Goal: Find specific page/section: Find specific page/section

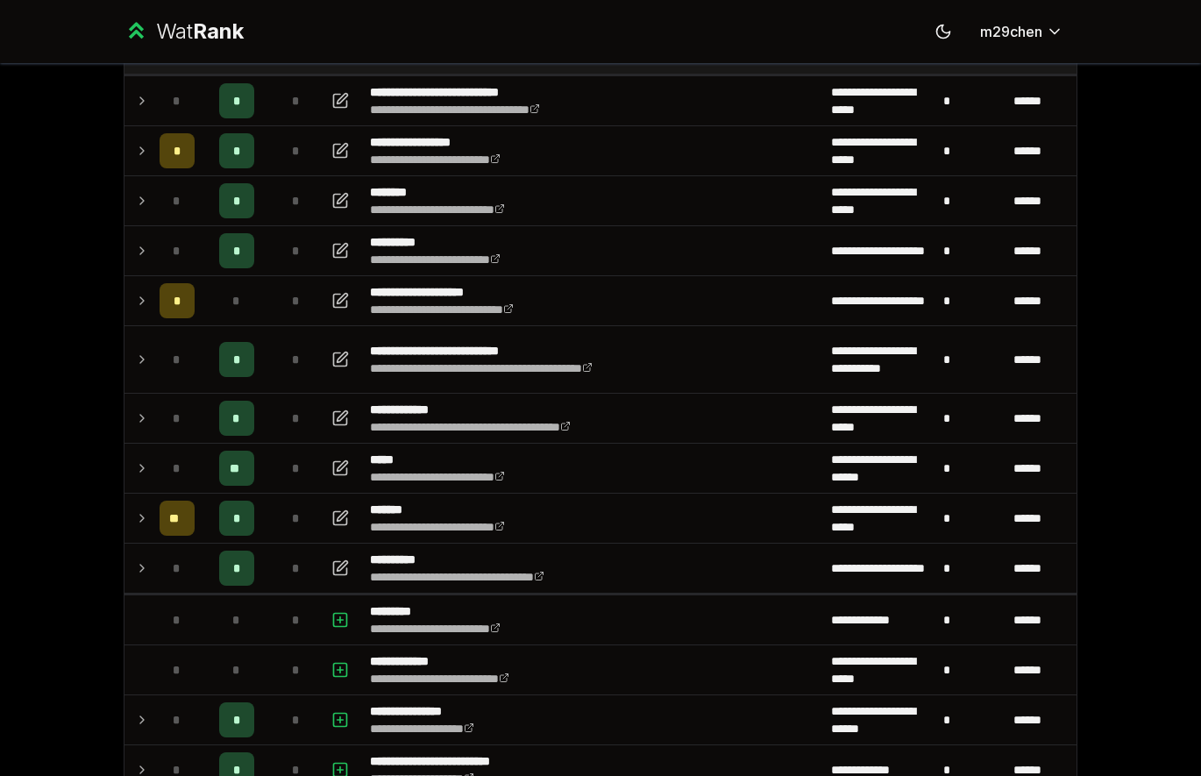
scroll to position [142, 0]
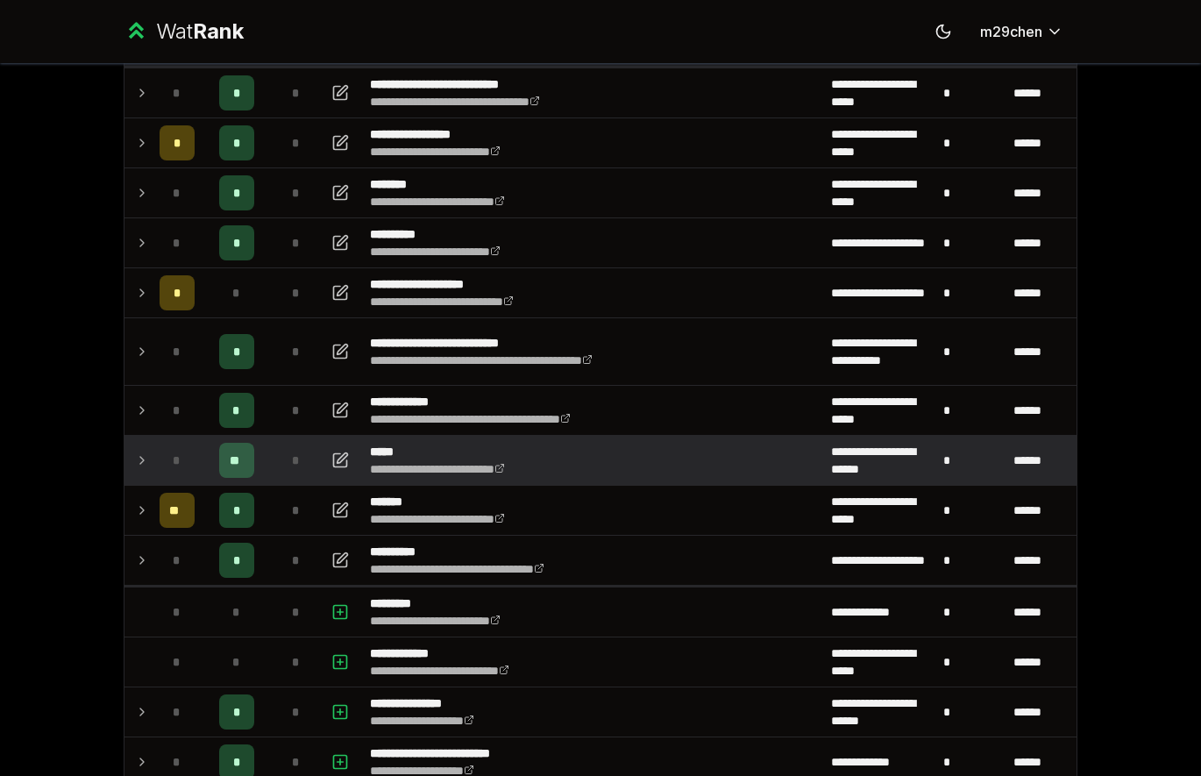
click at [172, 474] on div "*" at bounding box center [177, 460] width 35 height 35
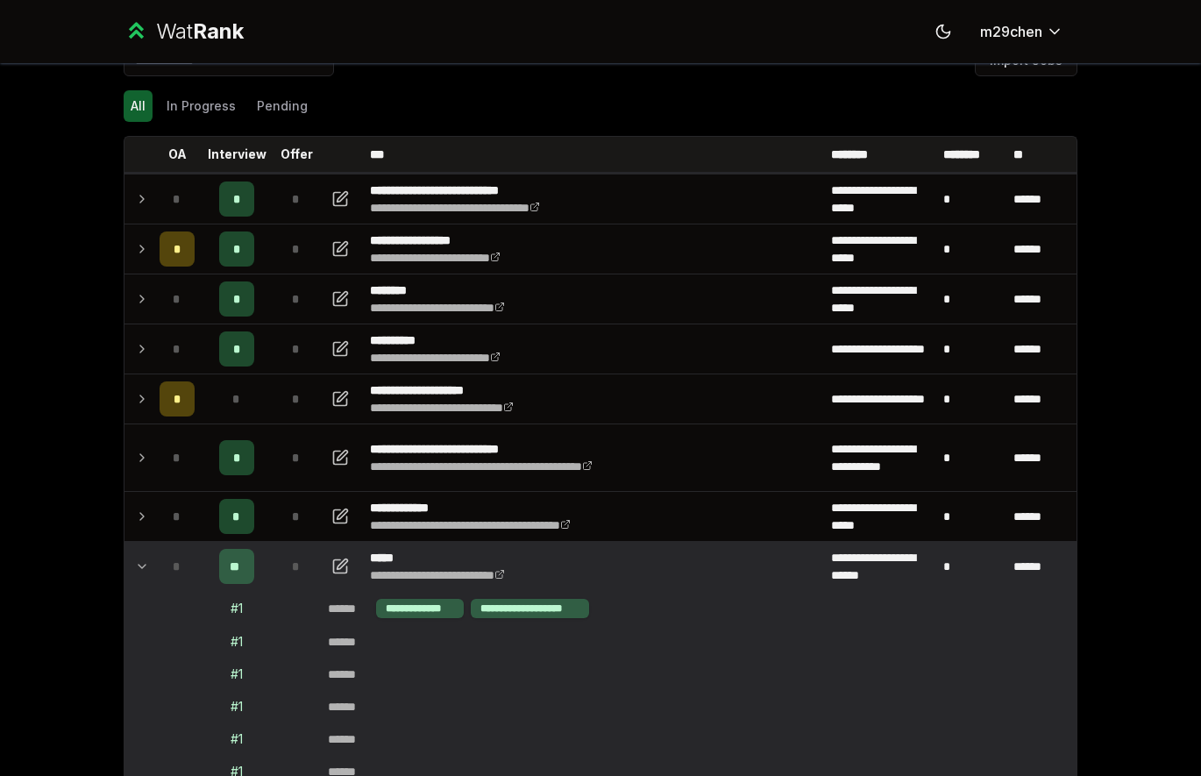
scroll to position [37, 0]
click at [153, 573] on td "*" at bounding box center [177, 565] width 49 height 49
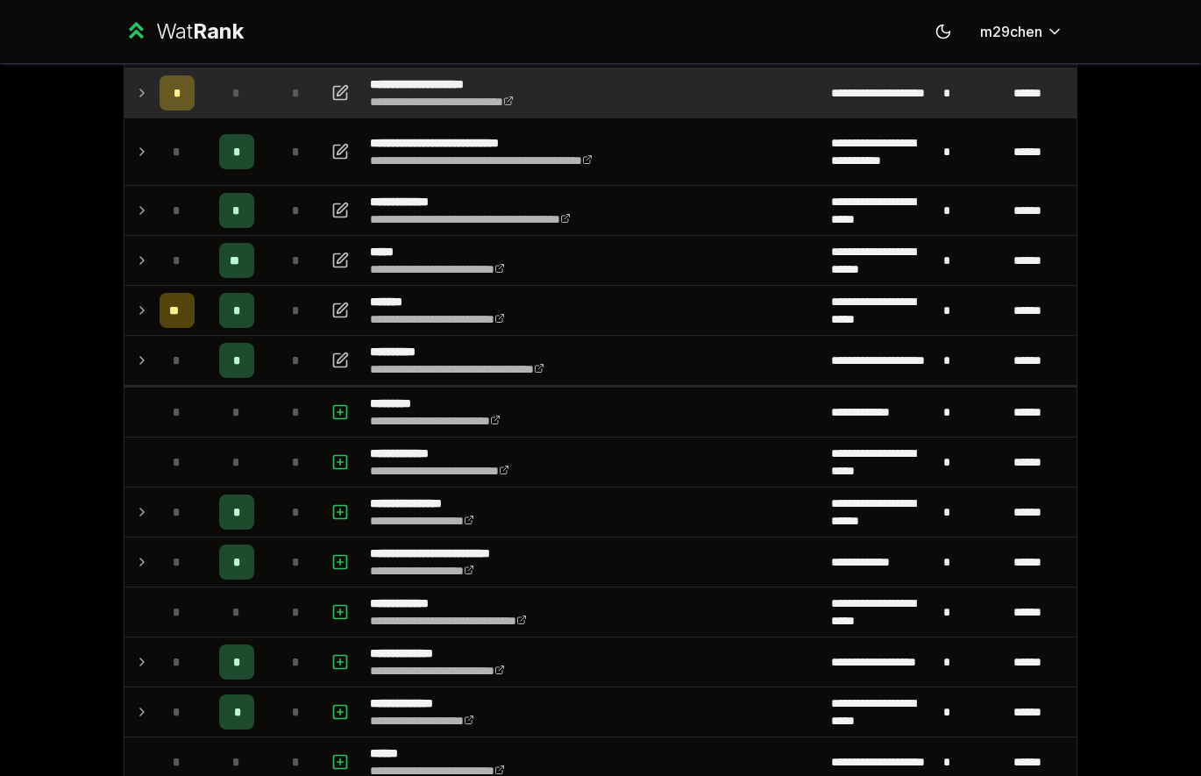
scroll to position [340, 0]
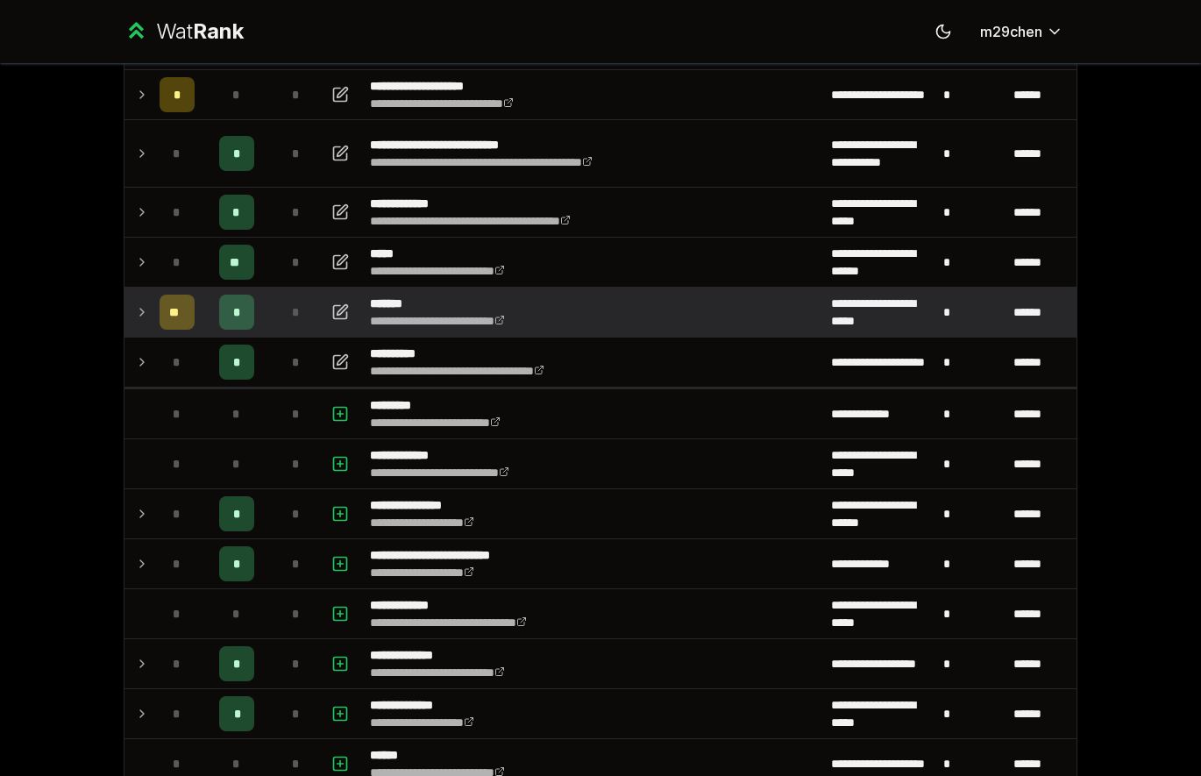
click at [160, 336] on td "**" at bounding box center [177, 312] width 49 height 49
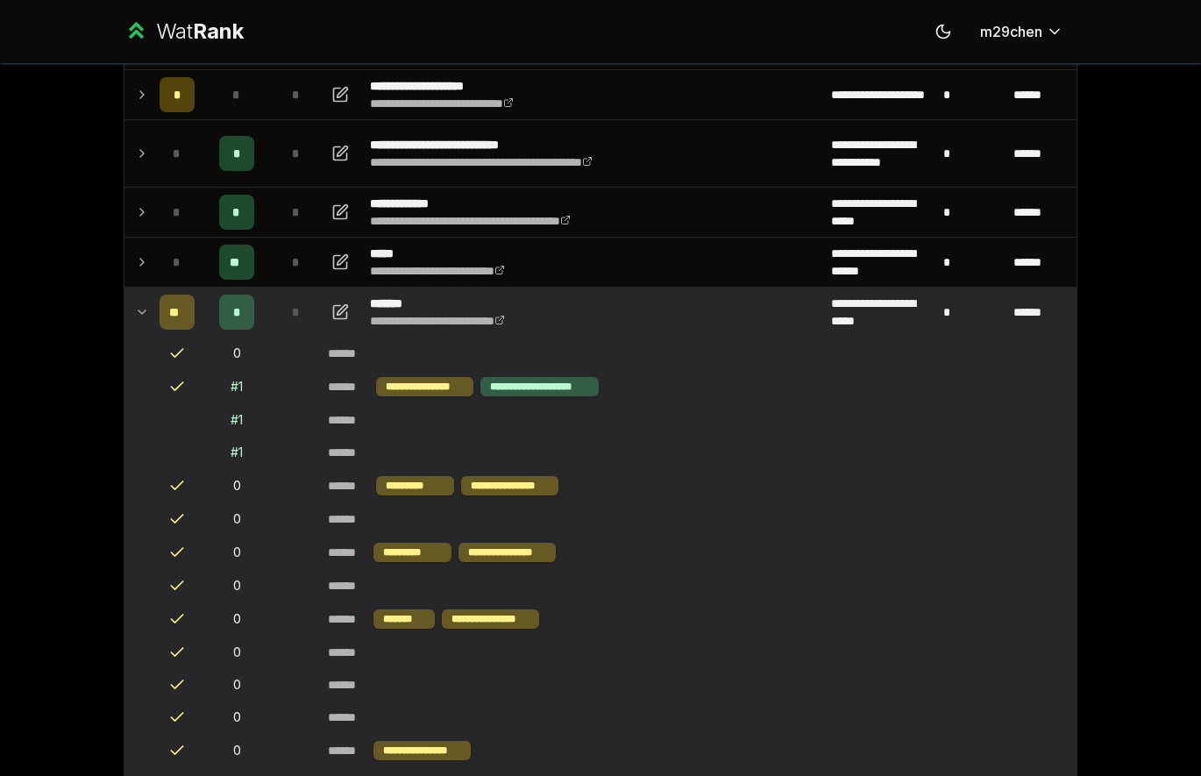
click at [160, 336] on td "**" at bounding box center [177, 312] width 49 height 49
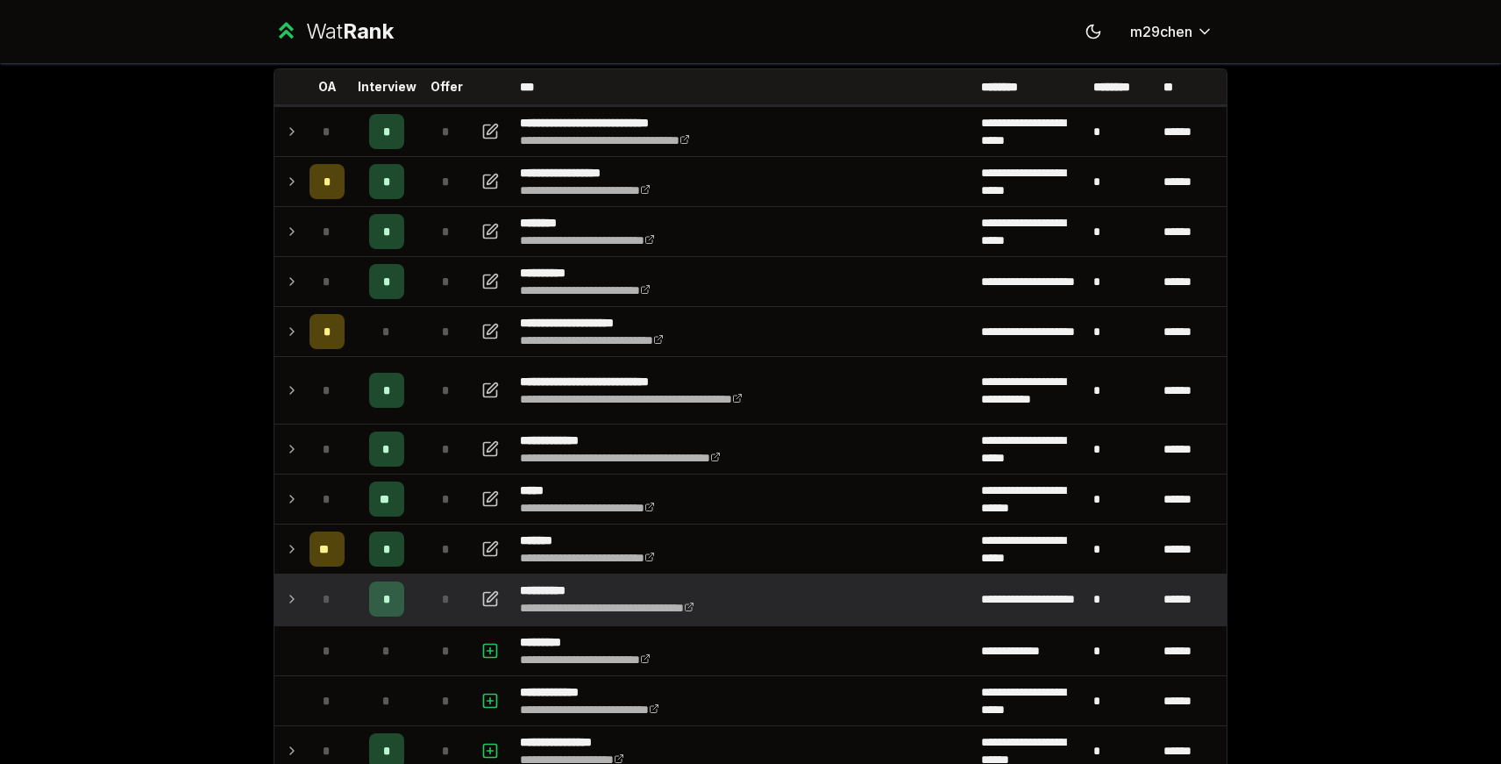
scroll to position [93, 0]
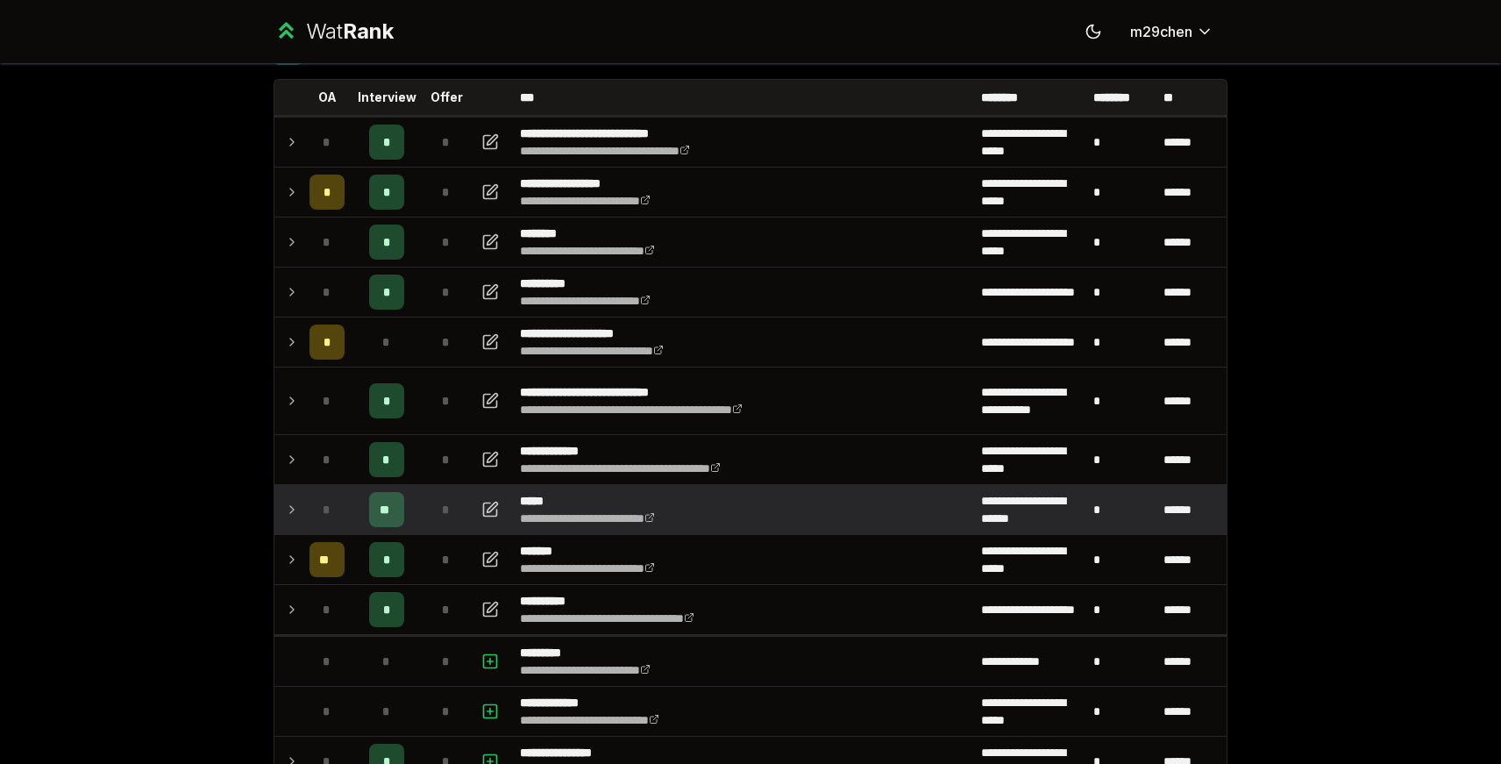
click at [285, 512] on icon at bounding box center [292, 509] width 14 height 21
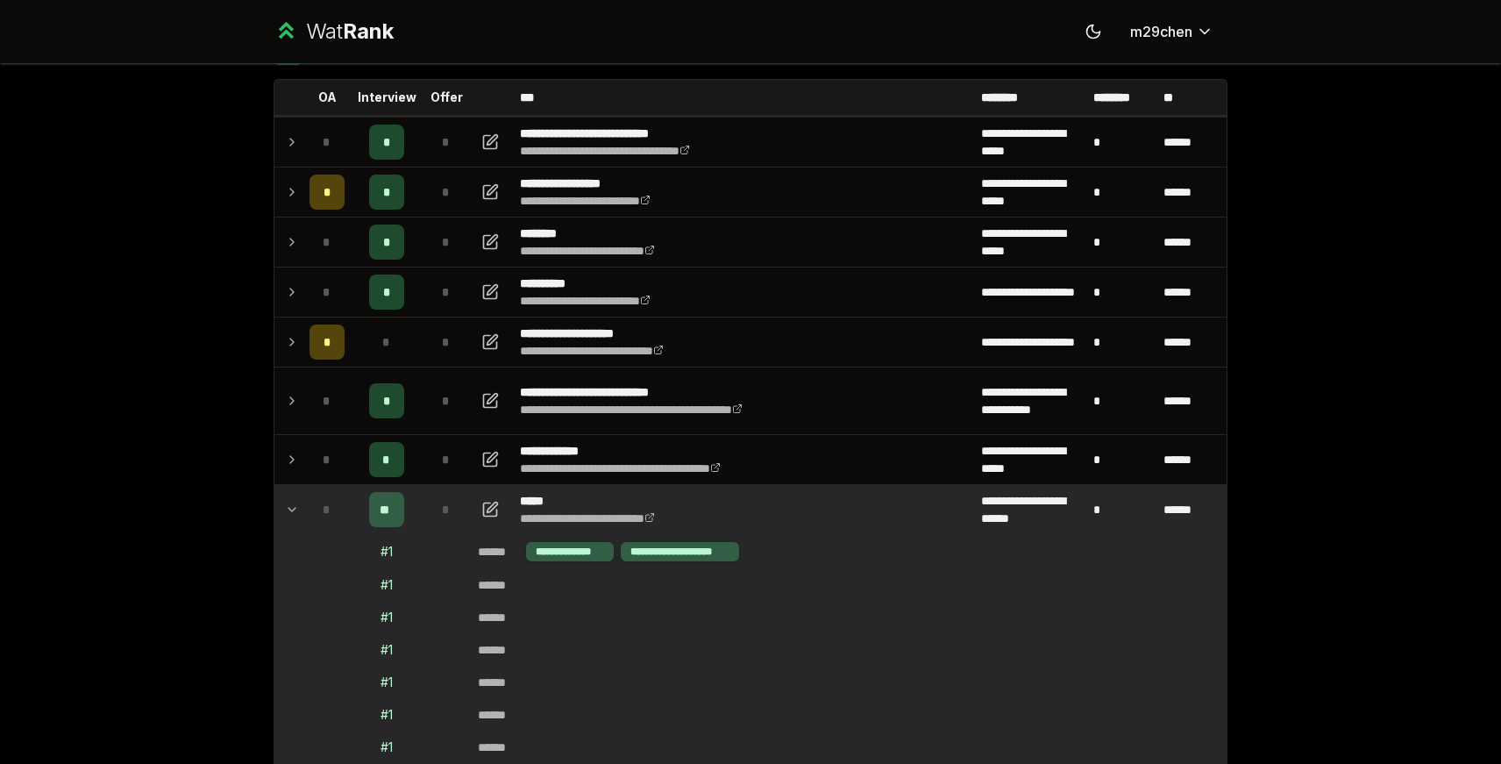
click at [285, 512] on icon at bounding box center [292, 509] width 14 height 21
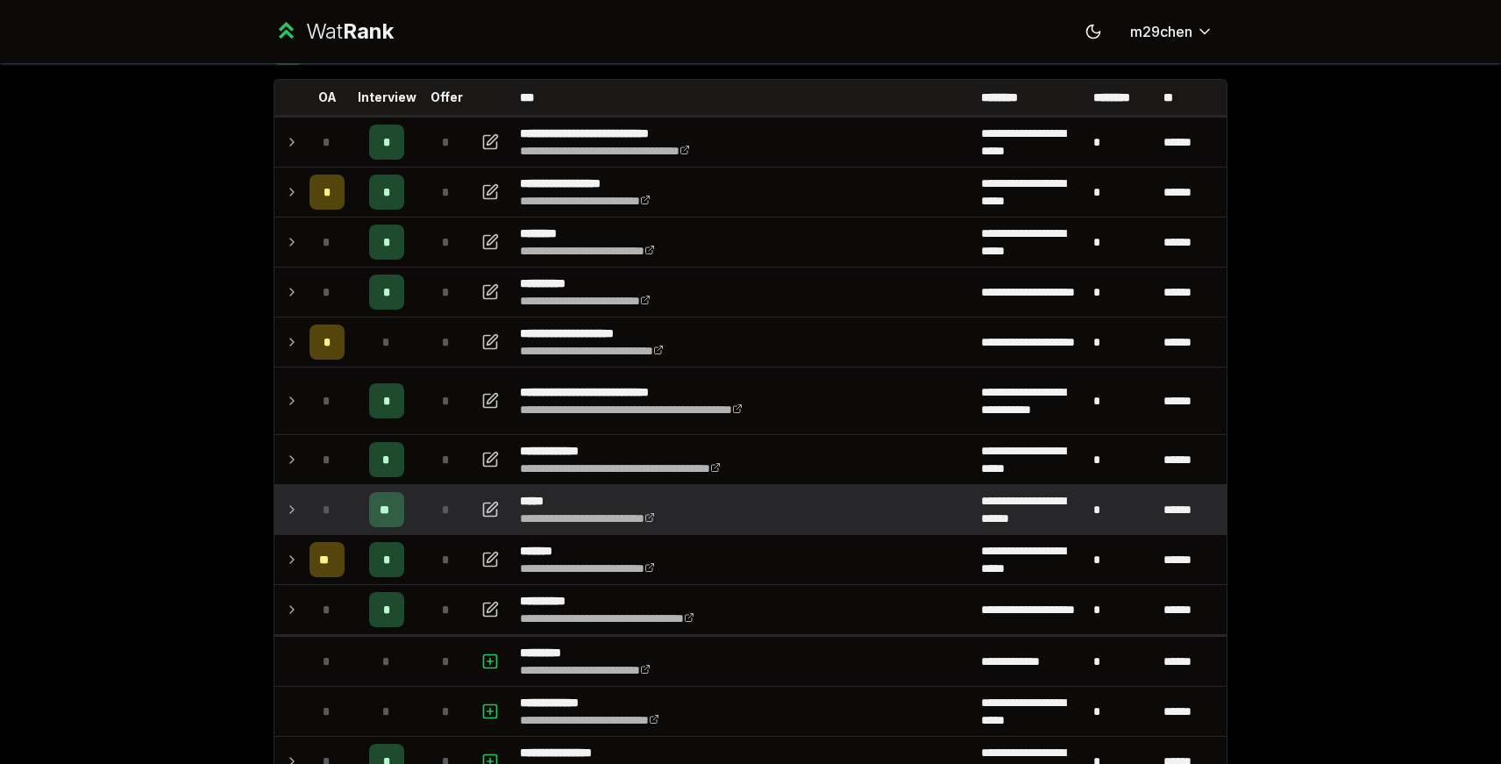
click at [285, 512] on icon at bounding box center [292, 509] width 14 height 21
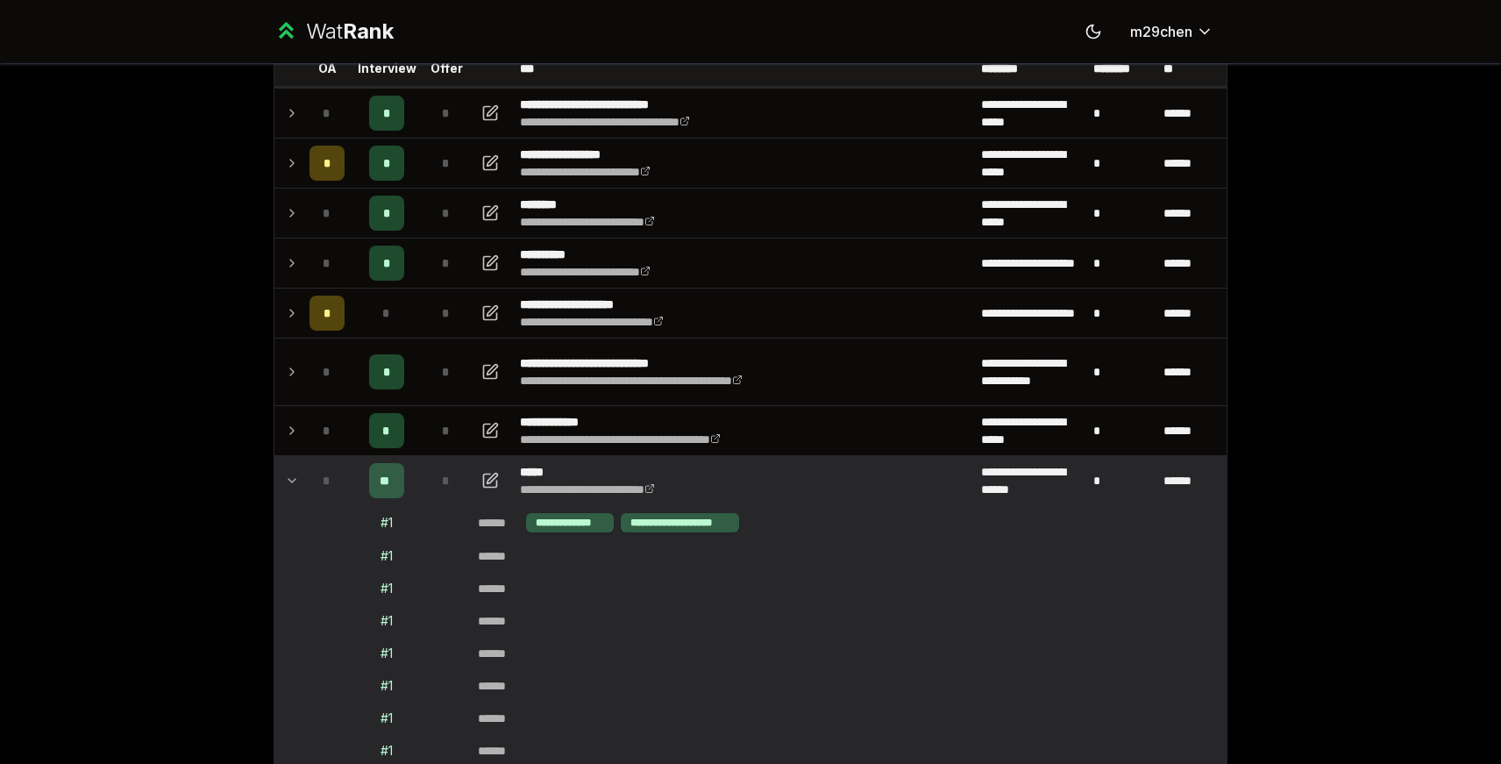
scroll to position [132, 0]
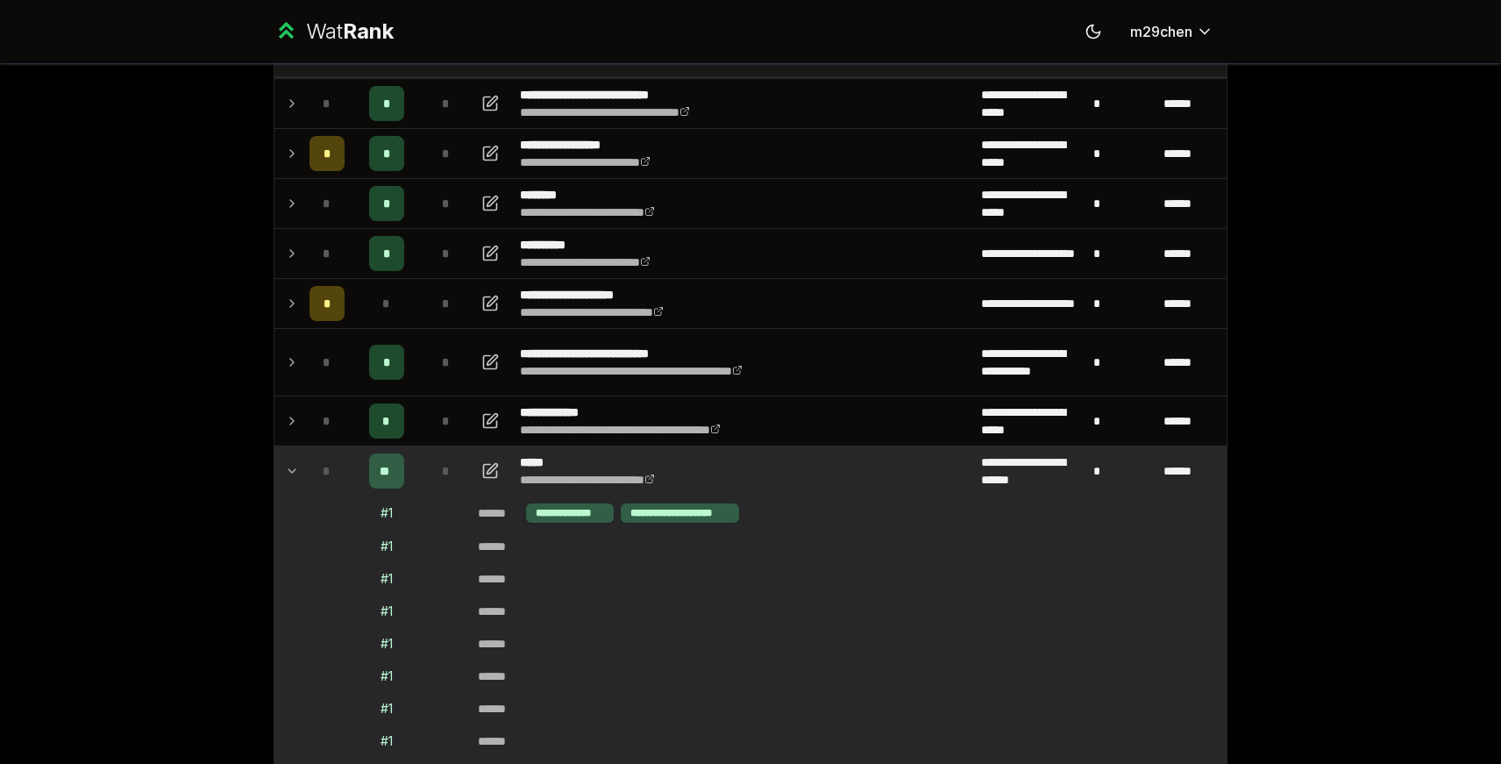
click at [287, 453] on td at bounding box center [288, 470] width 28 height 49
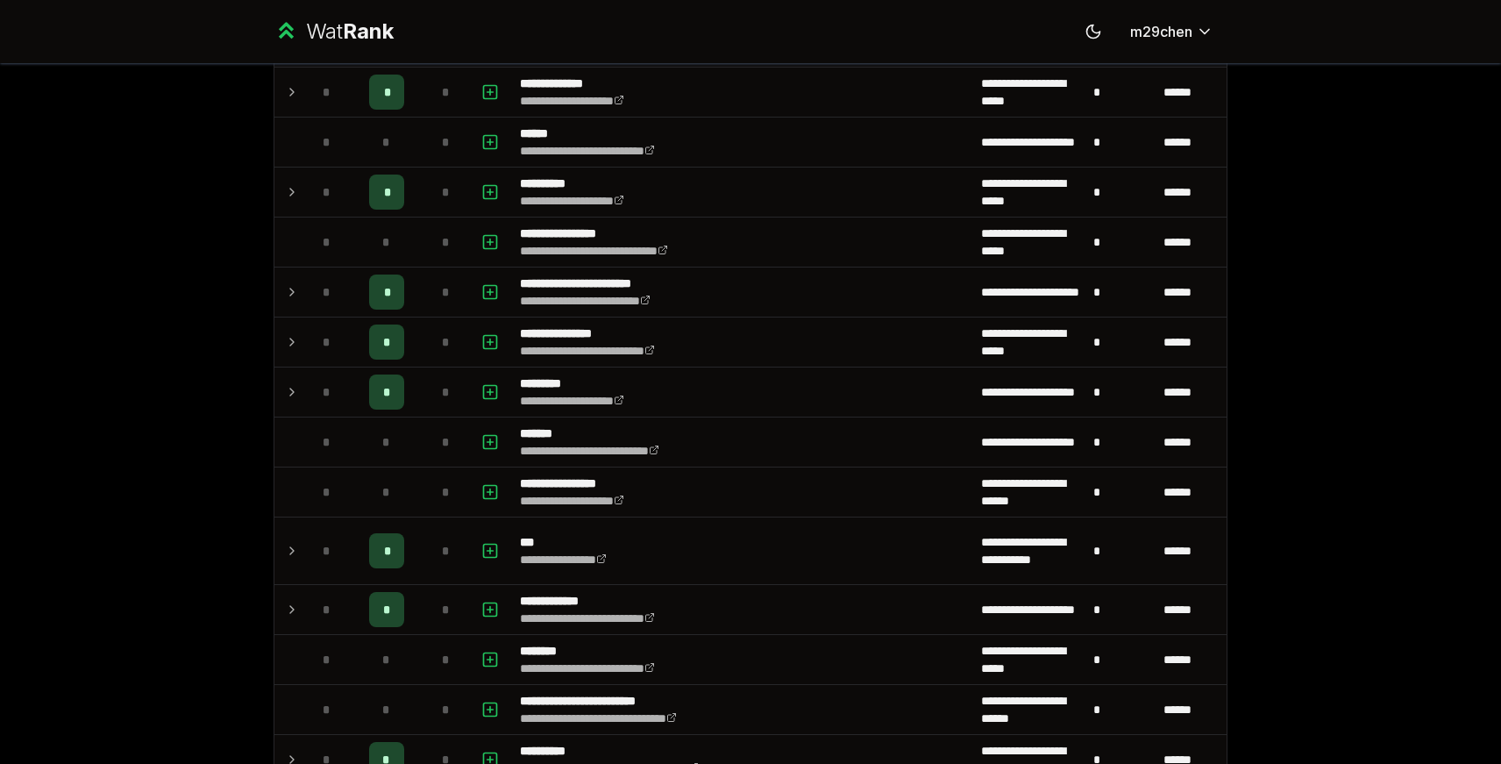
scroll to position [1048, 0]
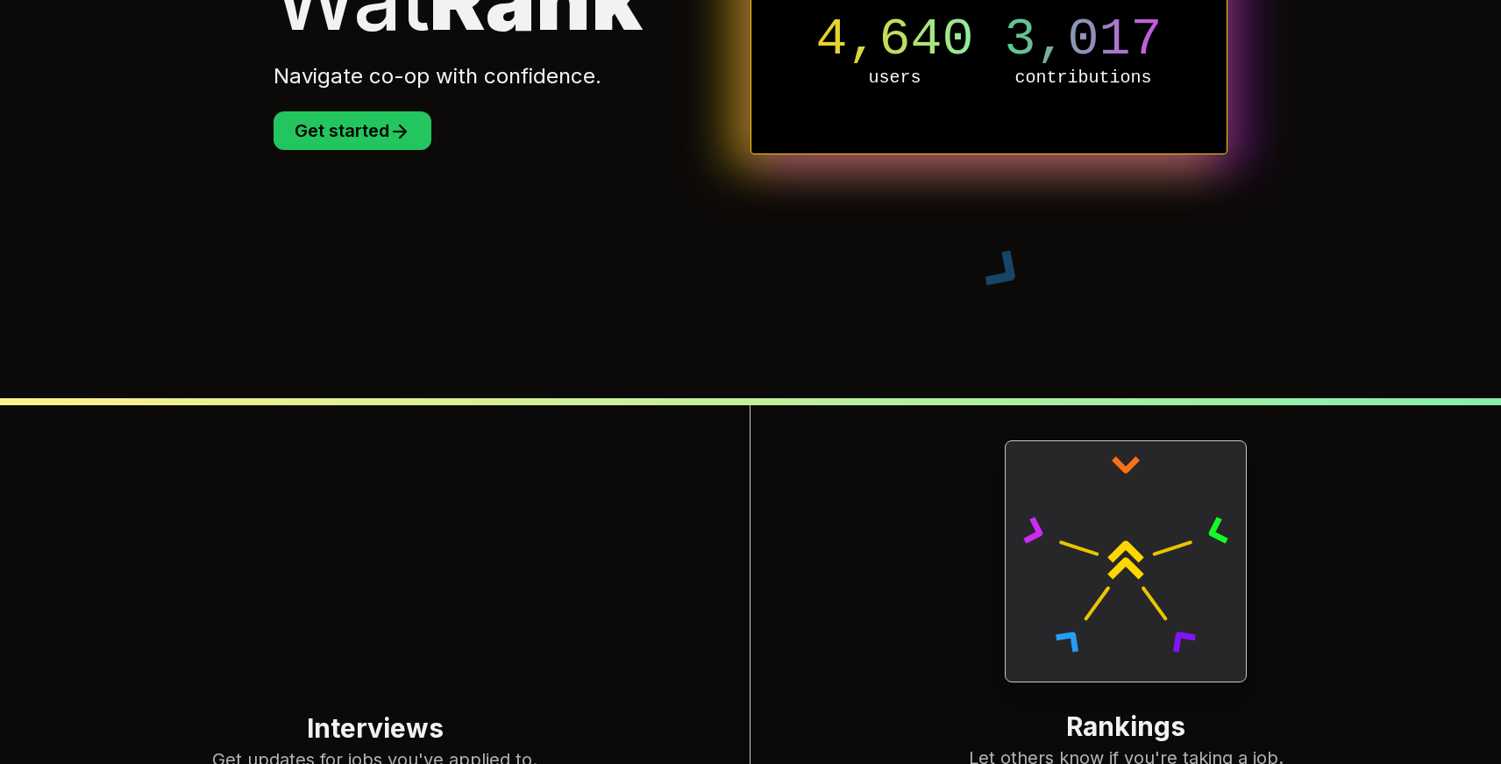
scroll to position [675, 0]
